Goal: Task Accomplishment & Management: Manage account settings

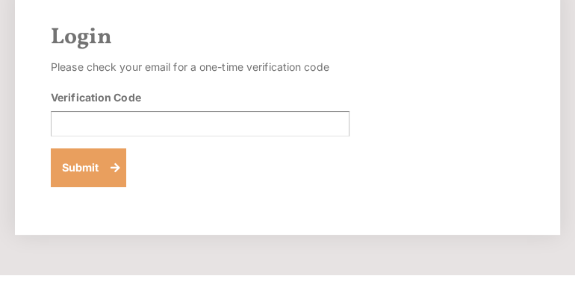
scroll to position [49, 0]
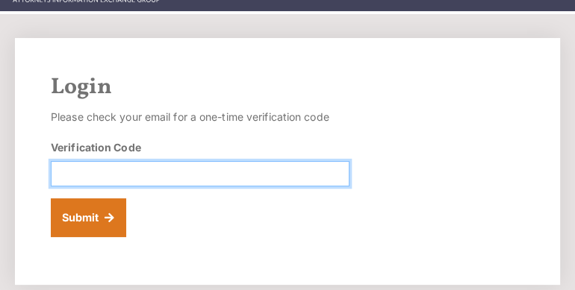
click at [90, 169] on input "Verification Code" at bounding box center [200, 173] width 299 height 25
paste input ": 020365"
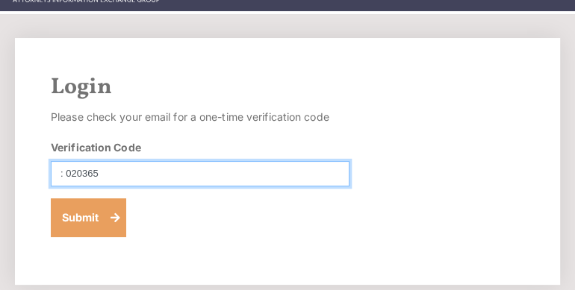
type input ": 020365"
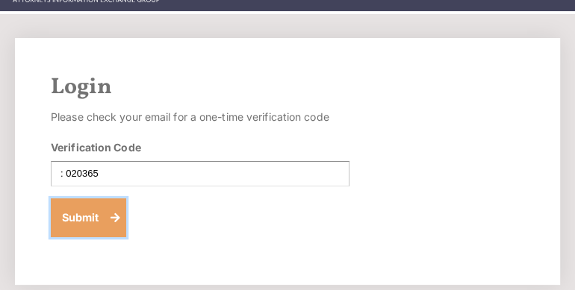
click at [86, 205] on button "Submit" at bounding box center [88, 218] width 75 height 39
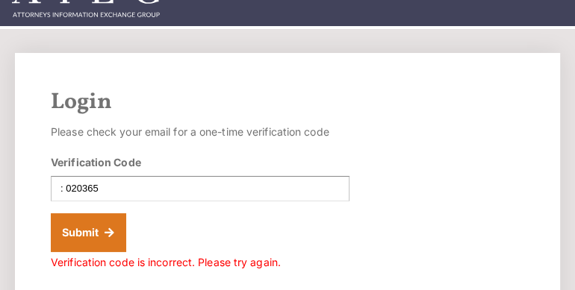
scroll to position [49, 0]
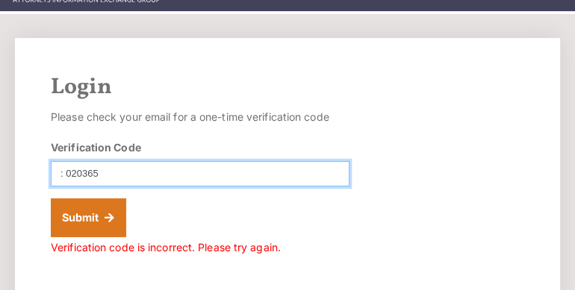
click at [72, 173] on input ": 020365" at bounding box center [200, 173] width 299 height 25
type input "="
paste input "020365"
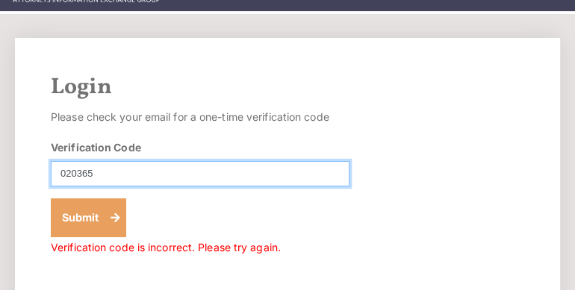
type input "020365"
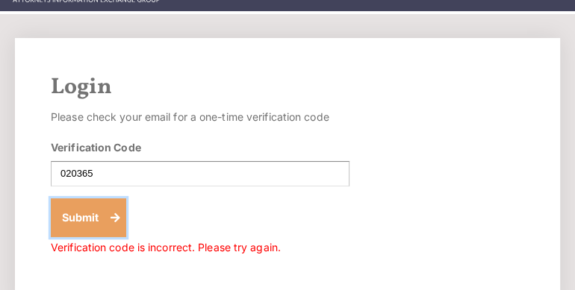
click at [81, 230] on button "Submit" at bounding box center [88, 218] width 75 height 39
